Goal: Task Accomplishment & Management: Manage account settings

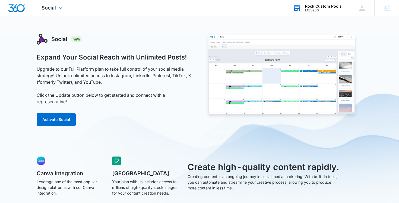
click at [305, 7] on div "Rock Custom Pools M15950 Your Accounts View All" at bounding box center [317, 8] width 65 height 16
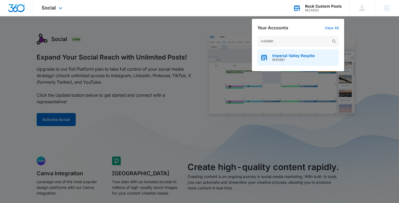
type input "m40661"
click at [283, 57] on span "Imperial Valley Respite" at bounding box center [293, 56] width 42 height 4
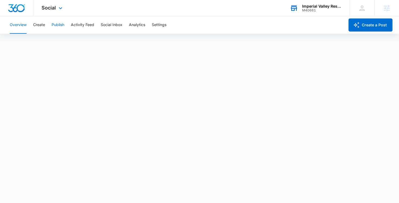
click at [56, 26] on button "Publish" at bounding box center [58, 24] width 13 height 17
click at [162, 26] on button "Settings" at bounding box center [159, 24] width 15 height 17
